Goal: Information Seeking & Learning: Learn about a topic

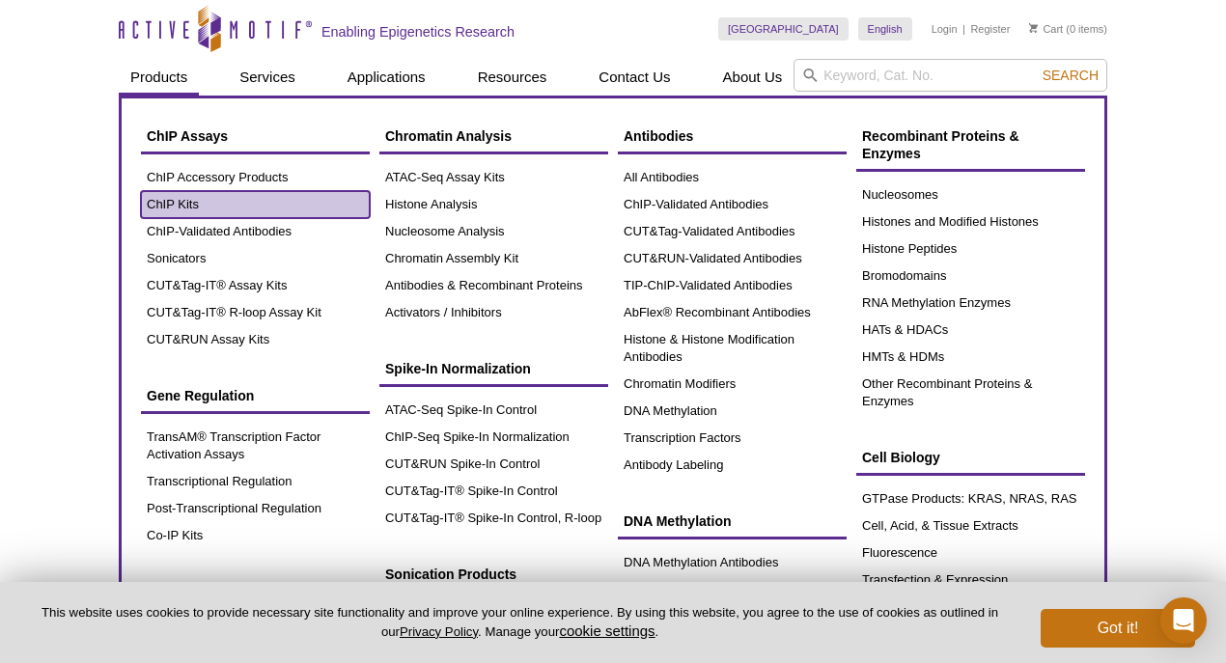
click at [174, 202] on link "ChIP Kits" at bounding box center [255, 204] width 229 height 27
click at [185, 205] on link "ChIP Kits" at bounding box center [255, 204] width 229 height 27
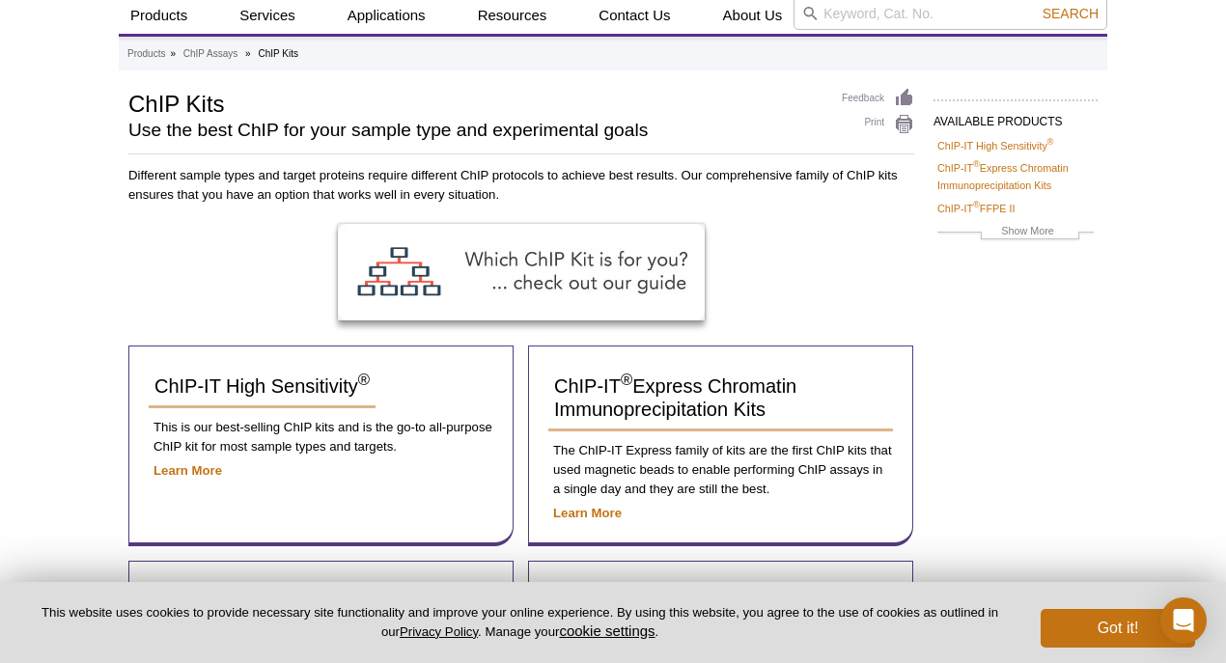
scroll to position [22, 0]
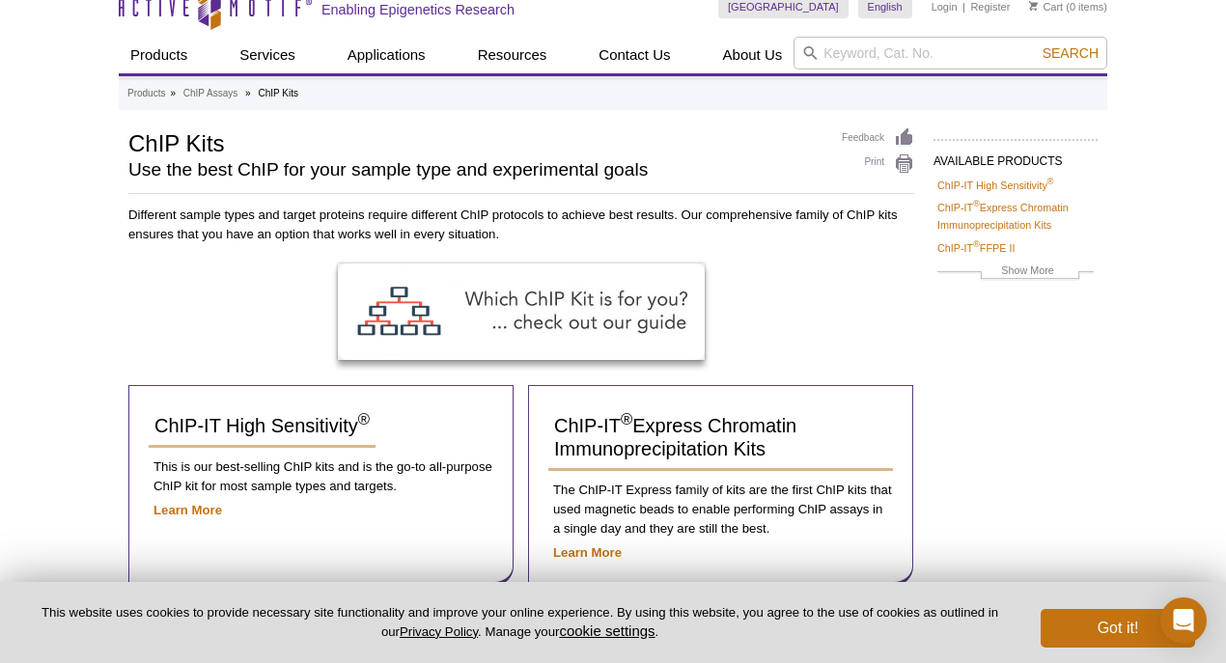
click at [814, 327] on div at bounding box center [521, 325] width 786 height 122
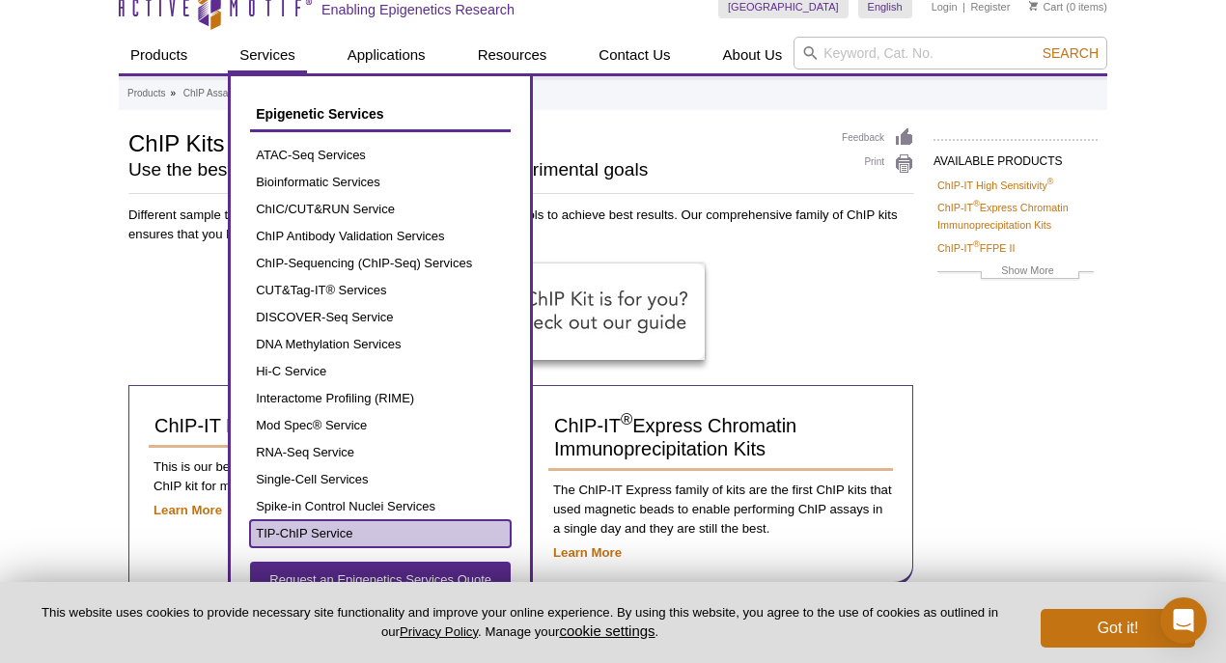
click at [319, 533] on link "TIP-ChIP Service" at bounding box center [380, 533] width 261 height 27
click at [305, 533] on link "TIP-ChIP Service" at bounding box center [380, 533] width 261 height 27
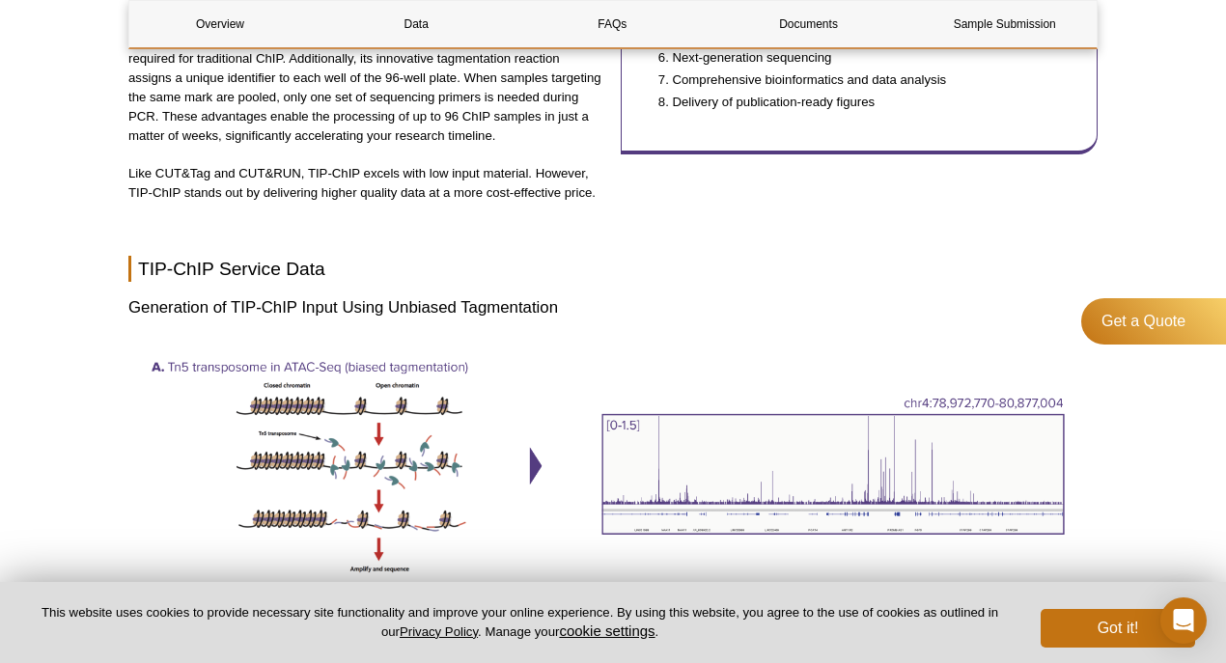
scroll to position [1866, 0]
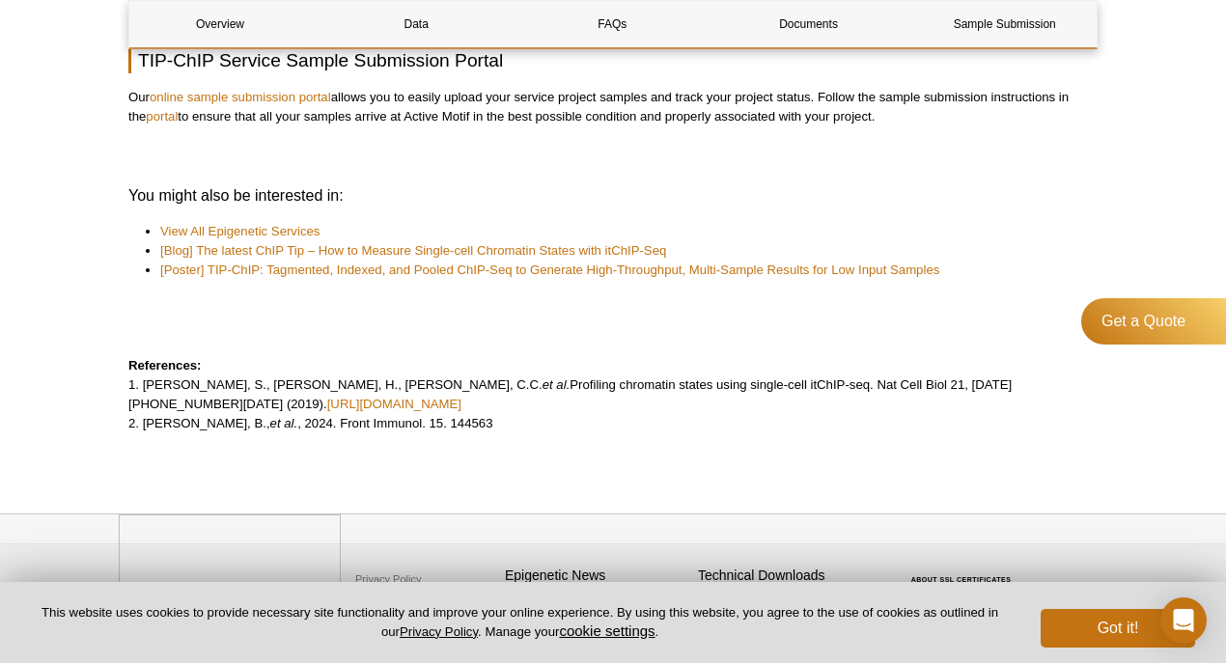
scroll to position [5193, 0]
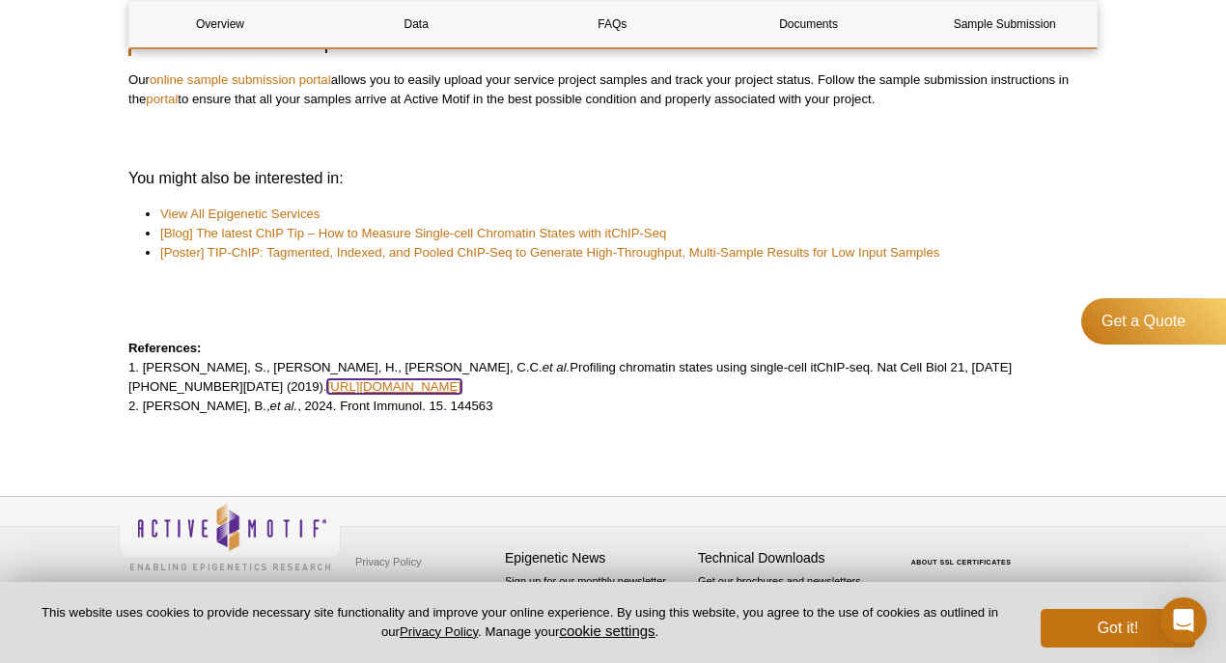
click at [461, 388] on link "https://doi.org/10.1038/s41556-019-0383-5" at bounding box center [394, 386] width 134 height 14
click at [331, 407] on p "References: 1. Ai, S., Xiong, H., Li, C.C. et al. Profiling chromatin states us…" at bounding box center [612, 377] width 969 height 77
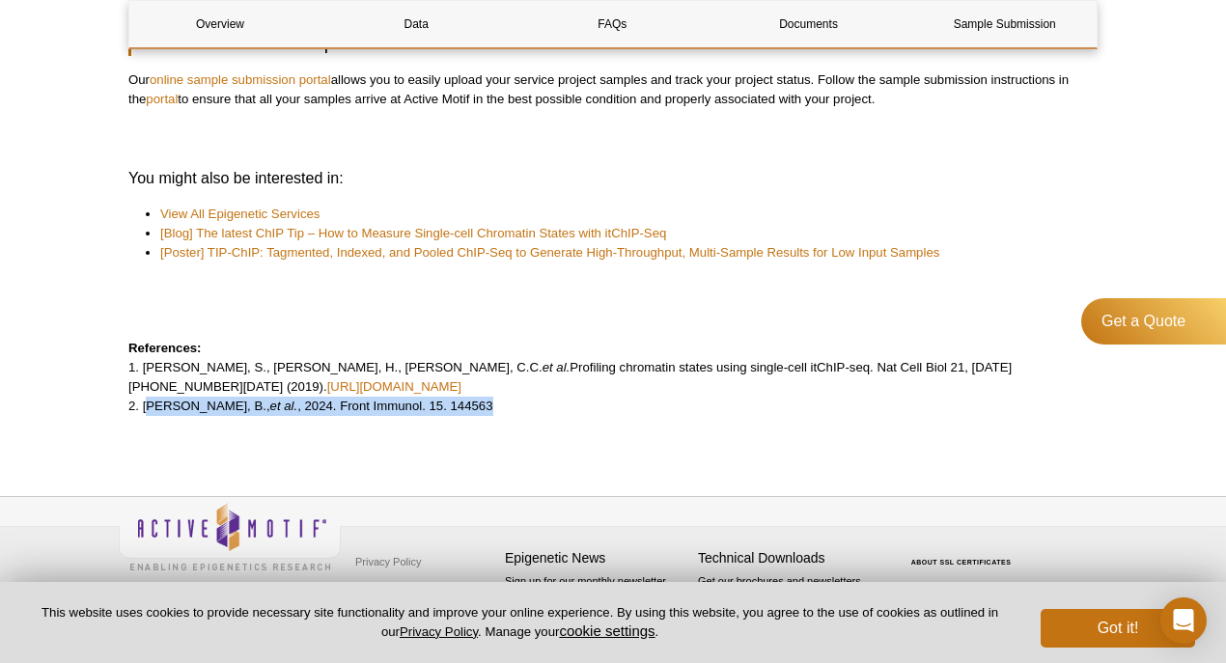
drag, startPoint x: 142, startPoint y: 405, endPoint x: 446, endPoint y: 405, distance: 304.1
click at [446, 405] on p "References: 1. Ai, S., Xiong, H., Li, C.C. et al. Profiling chromatin states us…" at bounding box center [612, 377] width 969 height 77
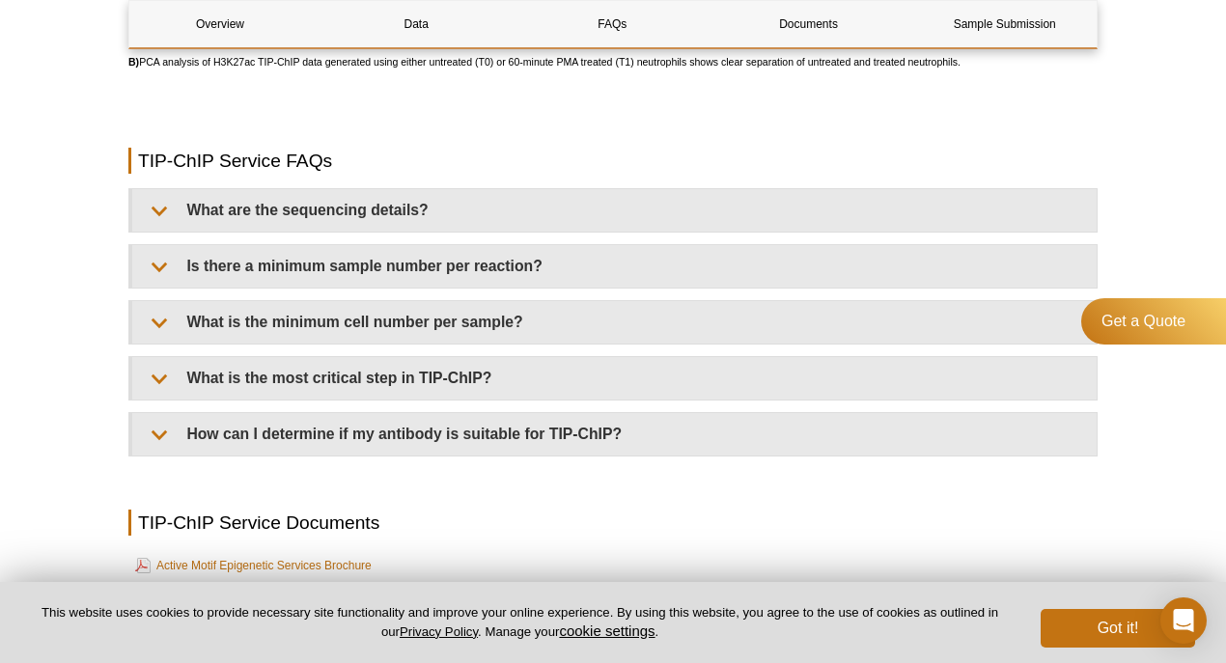
scroll to position [4569, 0]
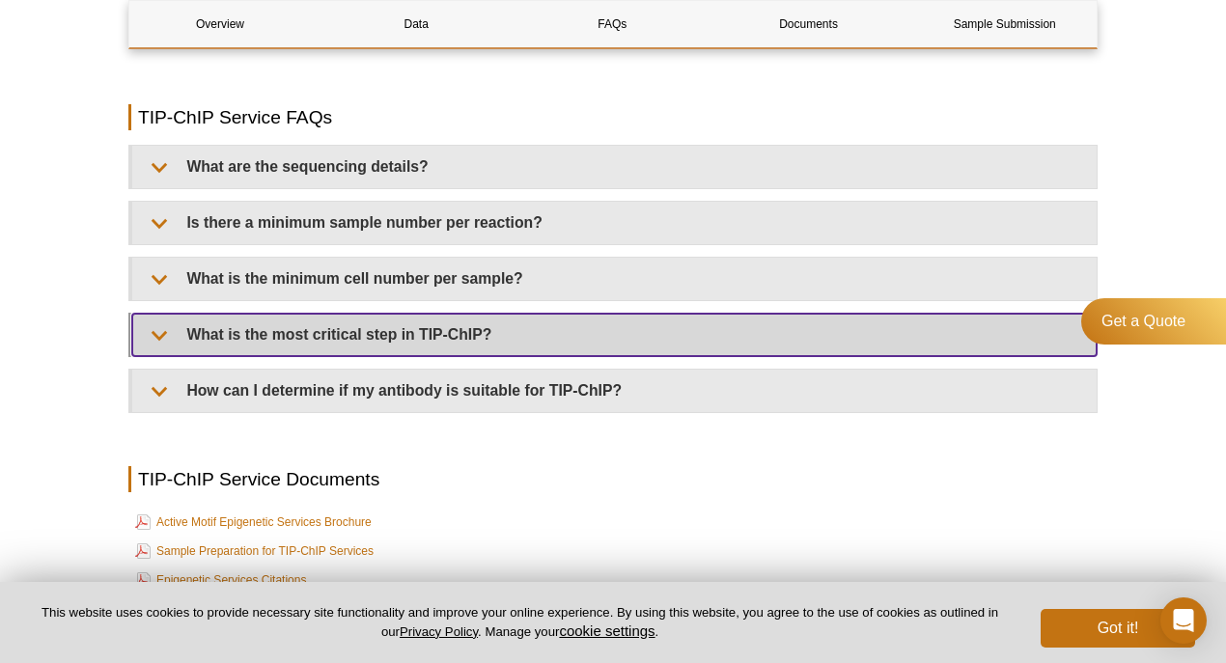
click at [495, 351] on summary "What is the most critical step in TIP-ChIP?" at bounding box center [614, 335] width 964 height 42
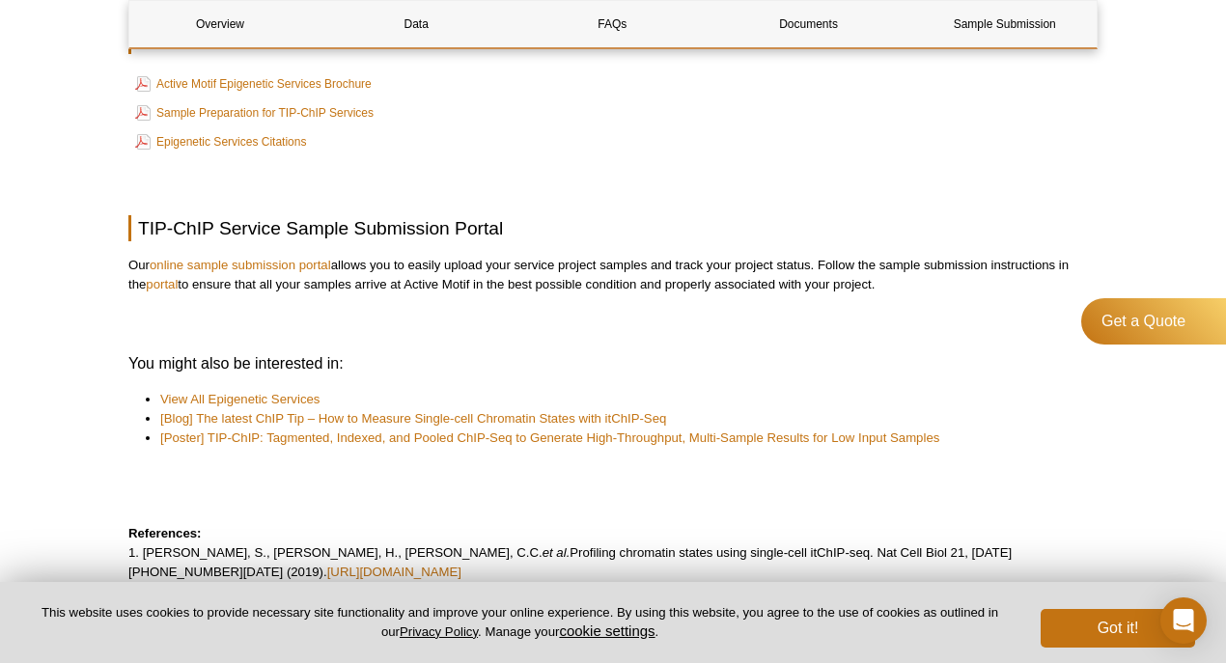
scroll to position [5084, 0]
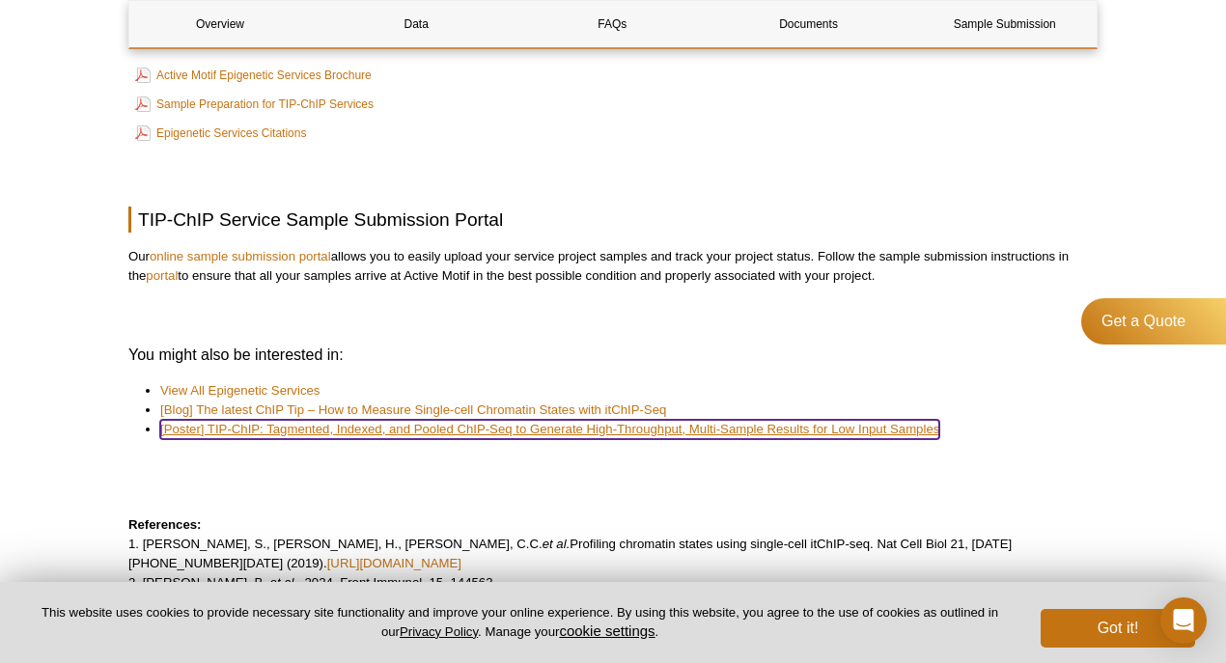
click at [351, 439] on link "[Poster] TIP-ChIP: Tagmented, Indexed, and Pooled ChIP-Seq to Generate High-Thr…" at bounding box center [549, 429] width 779 height 19
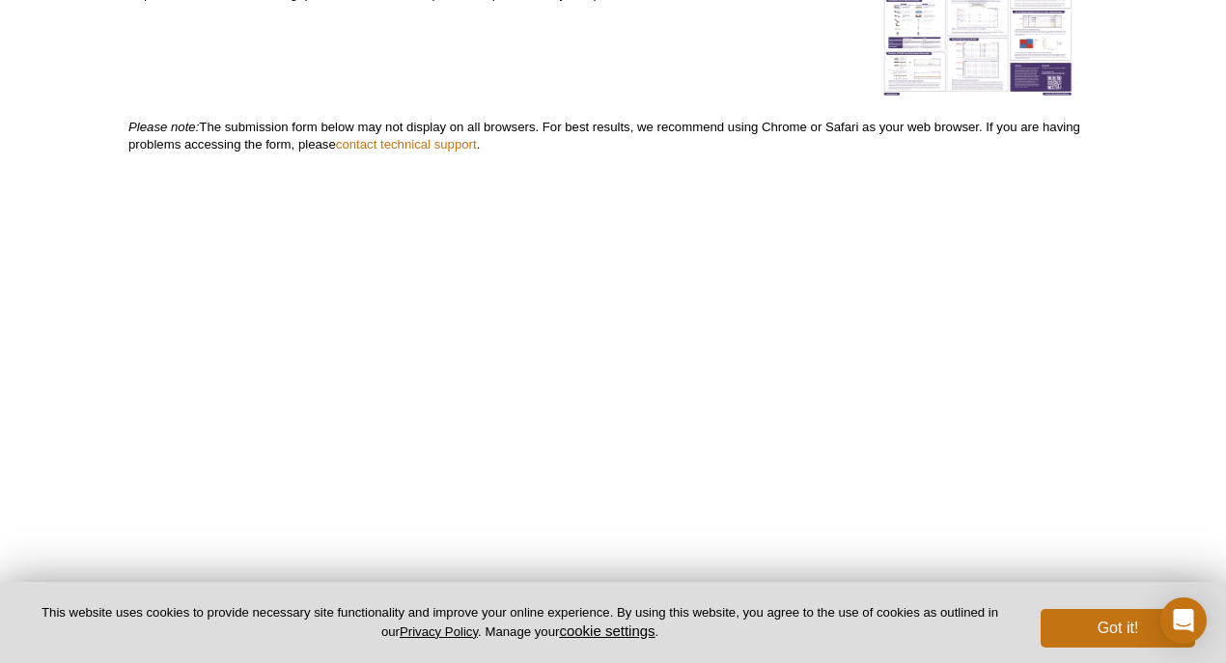
scroll to position [193, 0]
